Goal: Transaction & Acquisition: Book appointment/travel/reservation

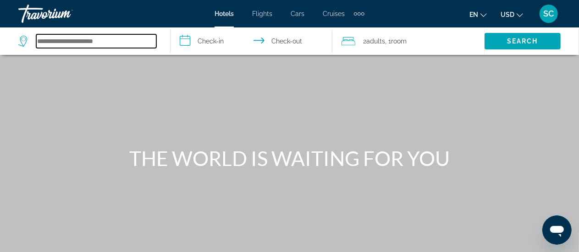
click at [104, 39] on input "Search hotel destination" at bounding box center [96, 41] width 120 height 14
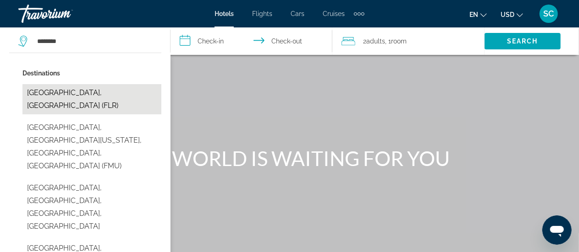
click at [104, 92] on button "[GEOGRAPHIC_DATA], [GEOGRAPHIC_DATA] (FLR)" at bounding box center [91, 99] width 139 height 30
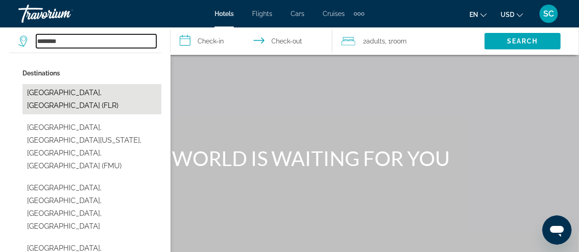
type input "**********"
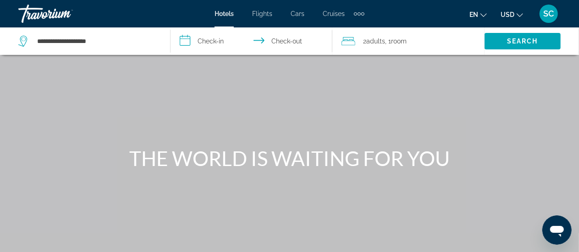
click at [189, 41] on input "**********" at bounding box center [252, 42] width 165 height 30
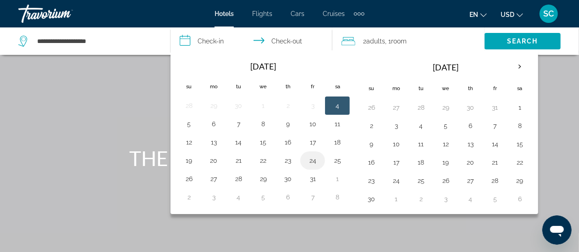
click at [308, 159] on button "24" at bounding box center [312, 160] width 15 height 13
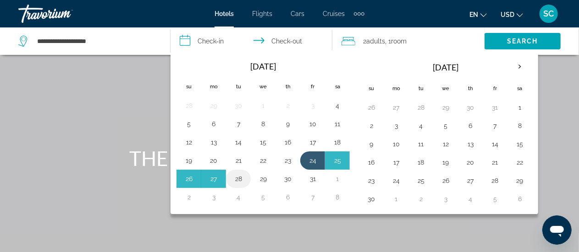
click at [238, 175] on button "28" at bounding box center [238, 179] width 15 height 13
type input "**********"
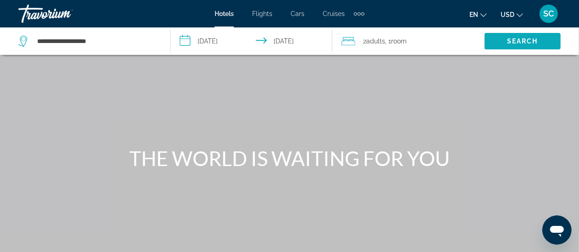
click at [515, 39] on span "Search" at bounding box center [522, 41] width 31 height 7
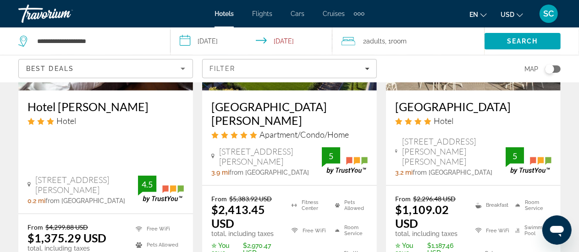
scroll to position [162, 0]
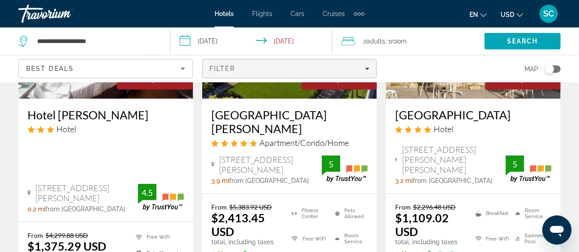
click at [369, 70] on icon "Filters" at bounding box center [367, 68] width 5 height 5
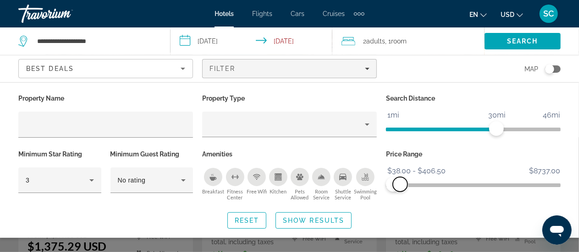
drag, startPoint x: 553, startPoint y: 183, endPoint x: 400, endPoint y: 182, distance: 153.5
click at [400, 182] on span "ngx-slider-max" at bounding box center [400, 184] width 15 height 15
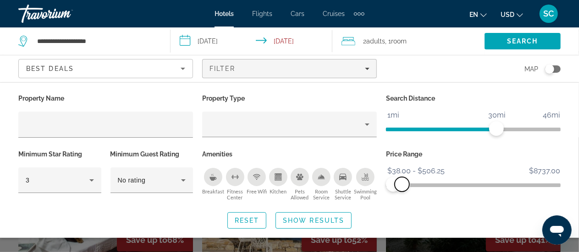
click at [402, 182] on span "ngx-slider-max" at bounding box center [401, 184] width 15 height 15
click at [520, 43] on span "Search" at bounding box center [522, 41] width 31 height 7
click at [321, 217] on span "Show Results" at bounding box center [313, 220] width 61 height 7
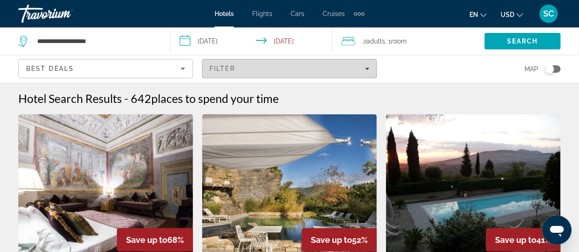
click at [367, 67] on icon "Filters" at bounding box center [367, 68] width 5 height 5
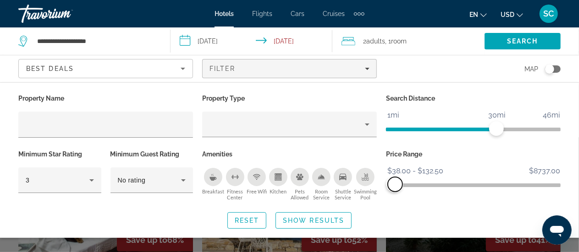
drag, startPoint x: 403, startPoint y: 180, endPoint x: 395, endPoint y: 182, distance: 8.0
click at [395, 182] on span "ngx-slider-max" at bounding box center [395, 184] width 15 height 15
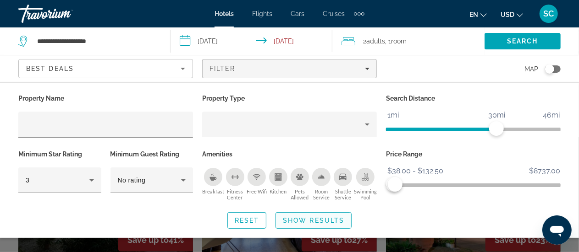
click at [338, 219] on span "Show Results" at bounding box center [313, 220] width 61 height 7
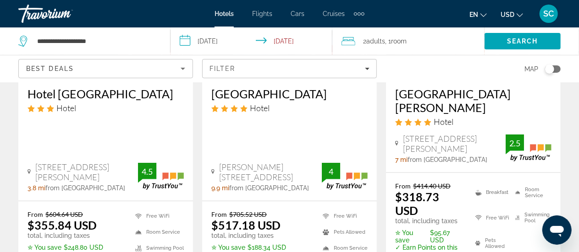
scroll to position [137, 0]
